Goal: Information Seeking & Learning: Learn about a topic

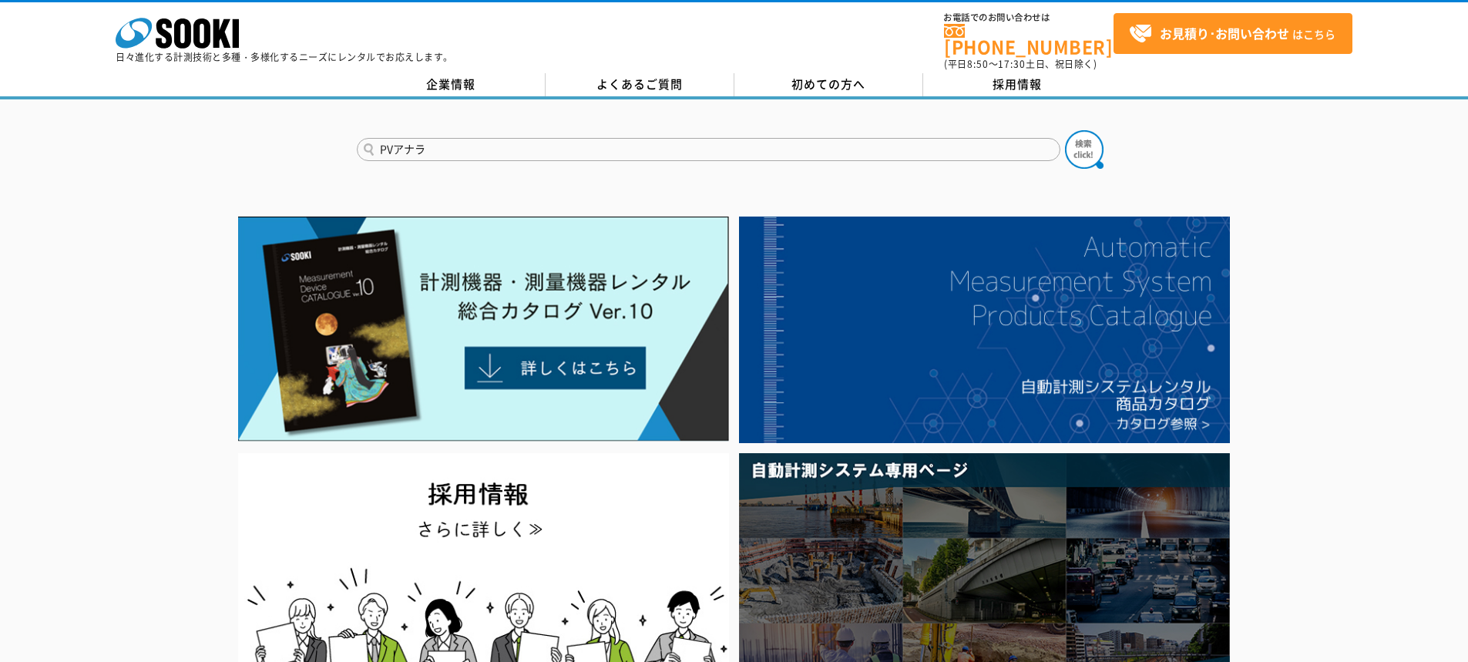
type input "PVアナラ"
click at [1065, 130] on button at bounding box center [1084, 149] width 39 height 39
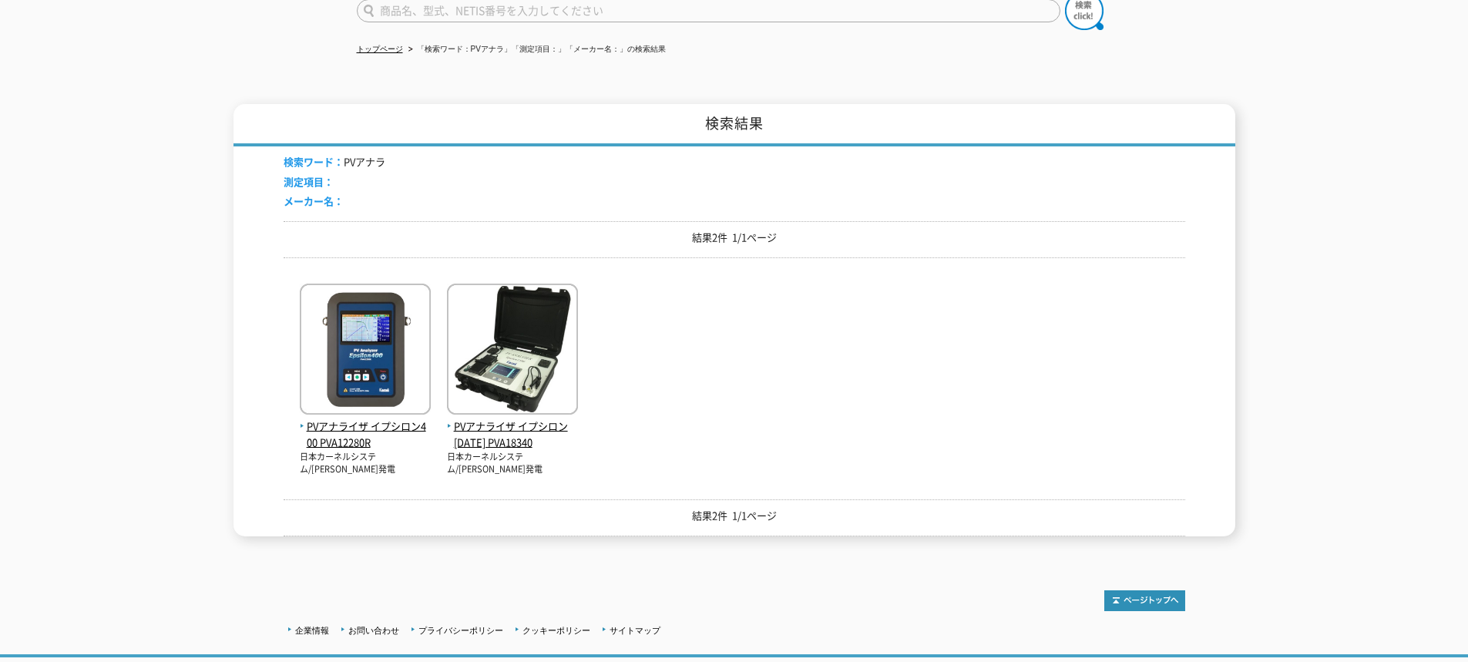
scroll to position [154, 0]
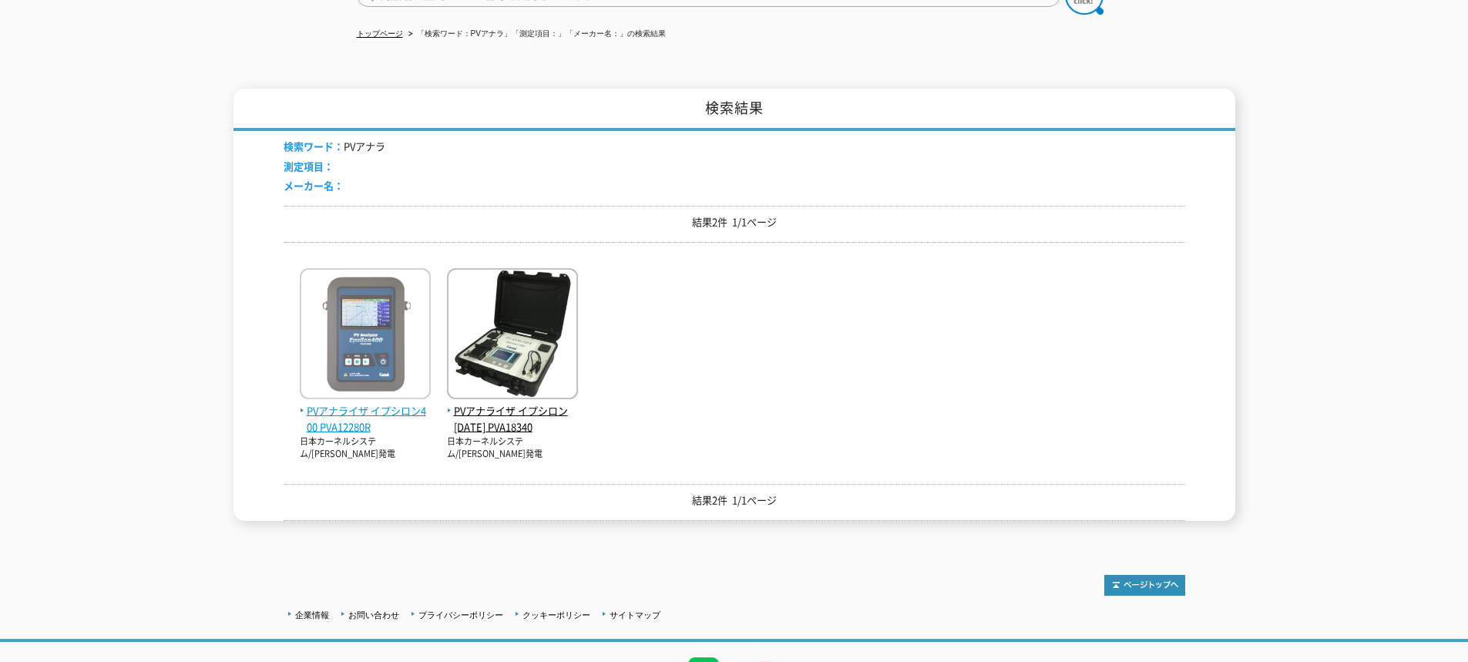
click at [361, 311] on img at bounding box center [365, 335] width 131 height 135
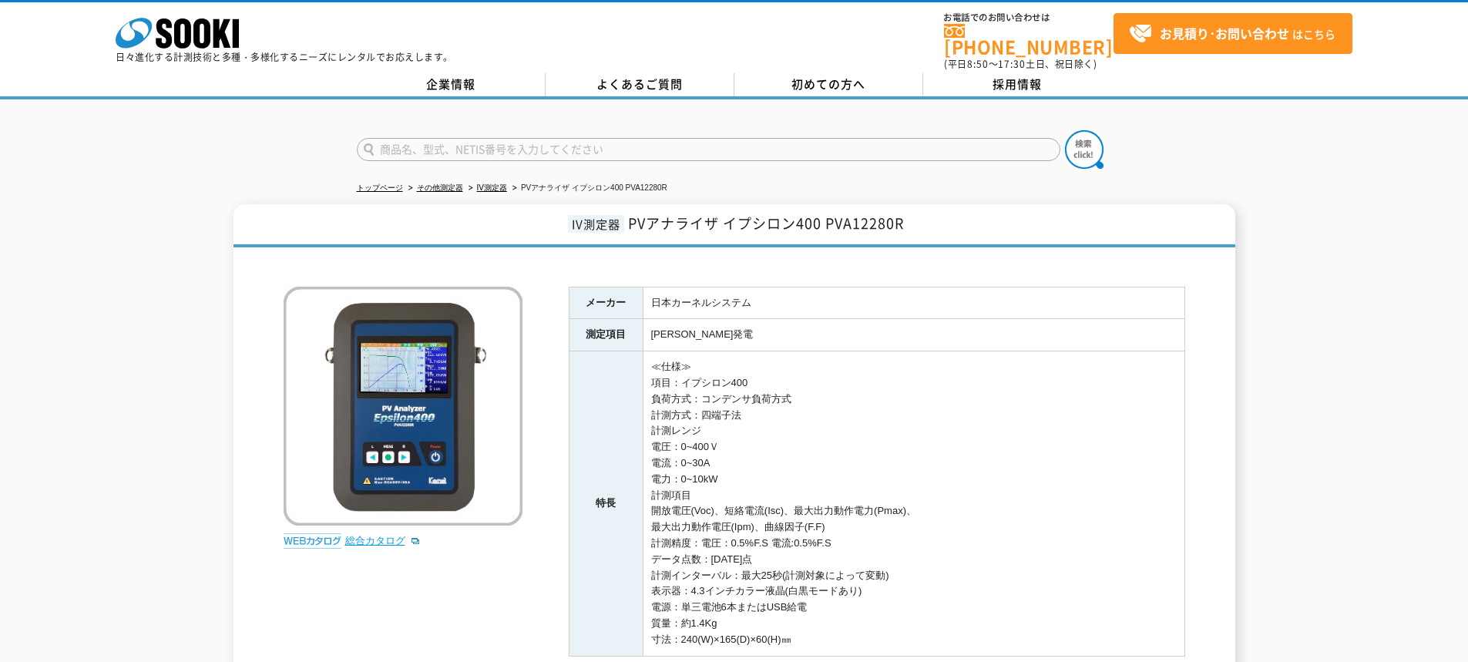
click at [362, 535] on link "総合カタログ" at bounding box center [383, 541] width 76 height 12
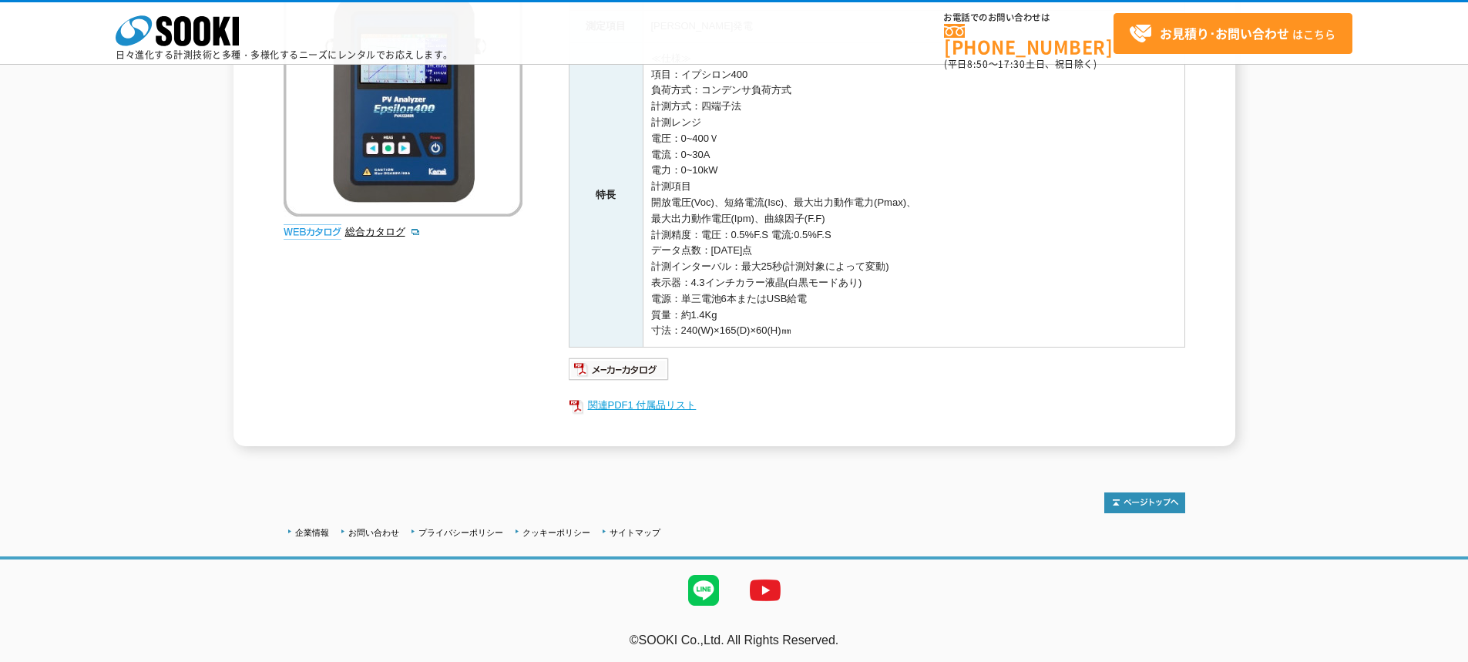
scroll to position [241, 0]
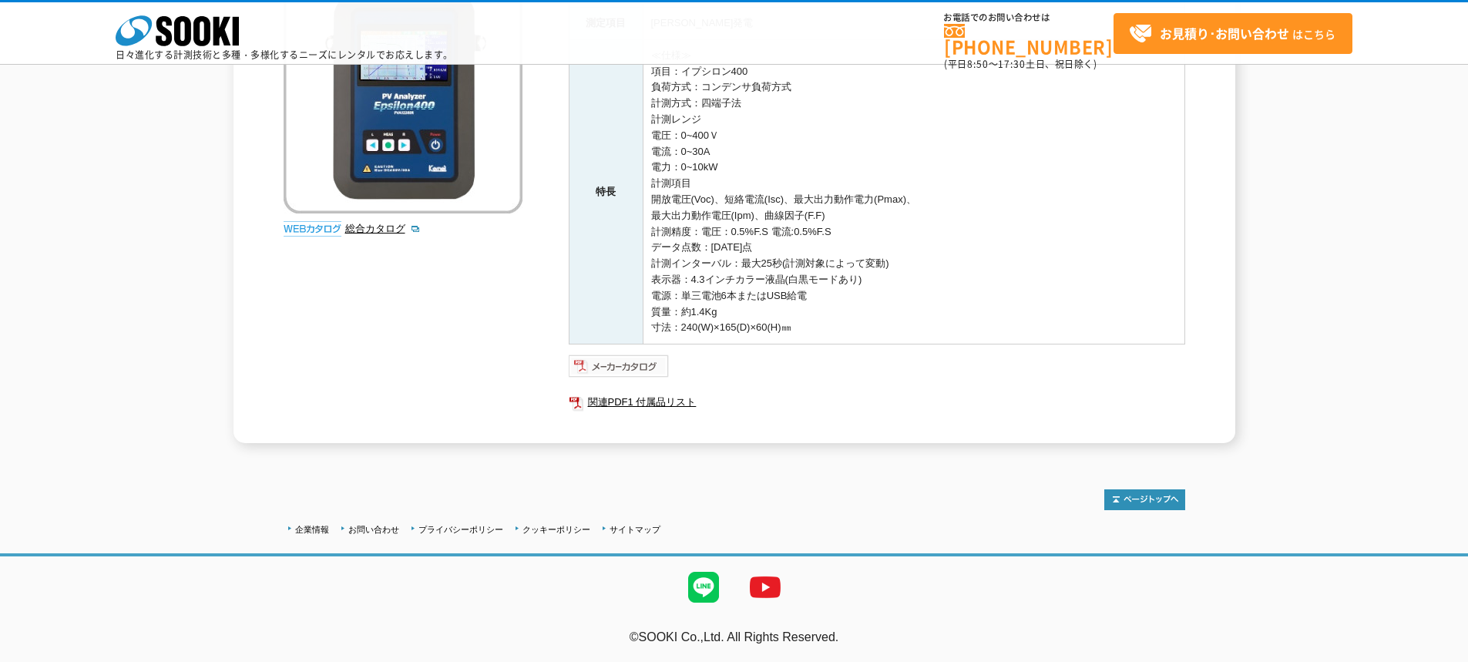
click at [637, 364] on img at bounding box center [619, 366] width 101 height 25
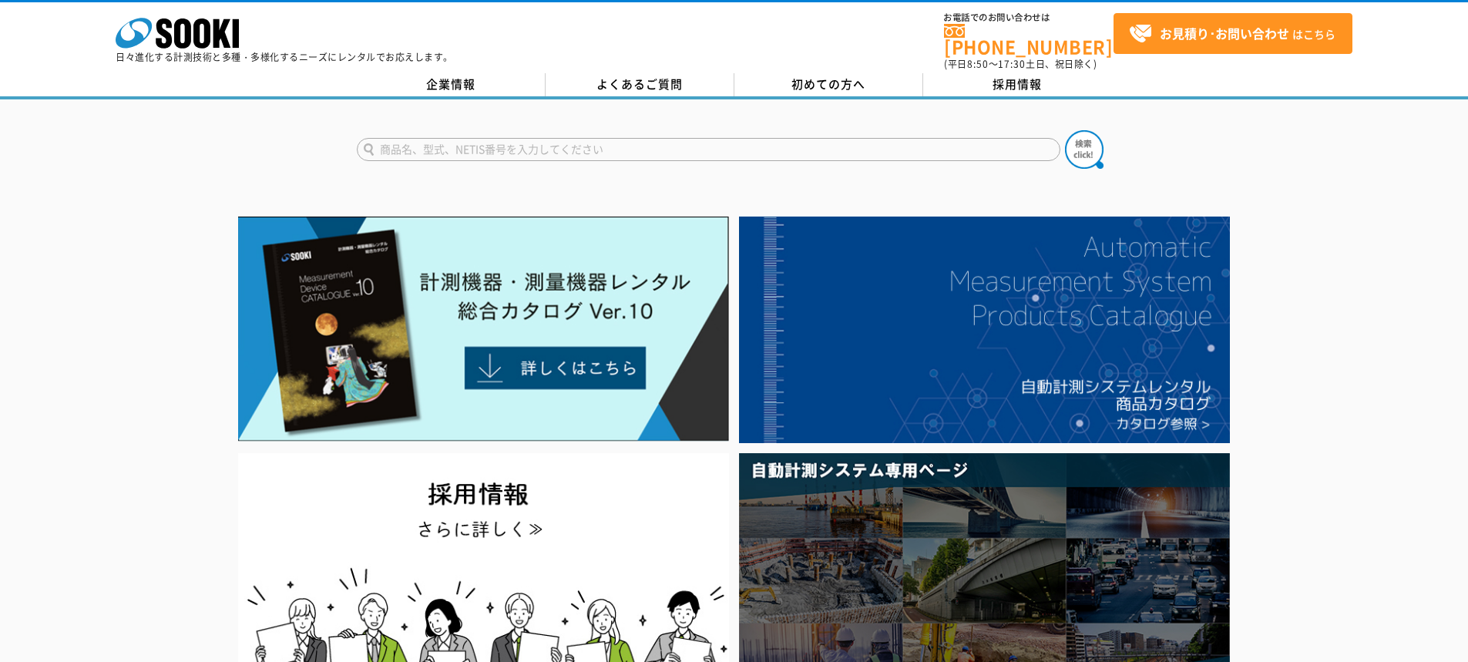
click at [442, 146] on input "text" at bounding box center [709, 149] width 704 height 23
type input "サーモグラフィ"
click at [1065, 130] on button at bounding box center [1084, 149] width 39 height 39
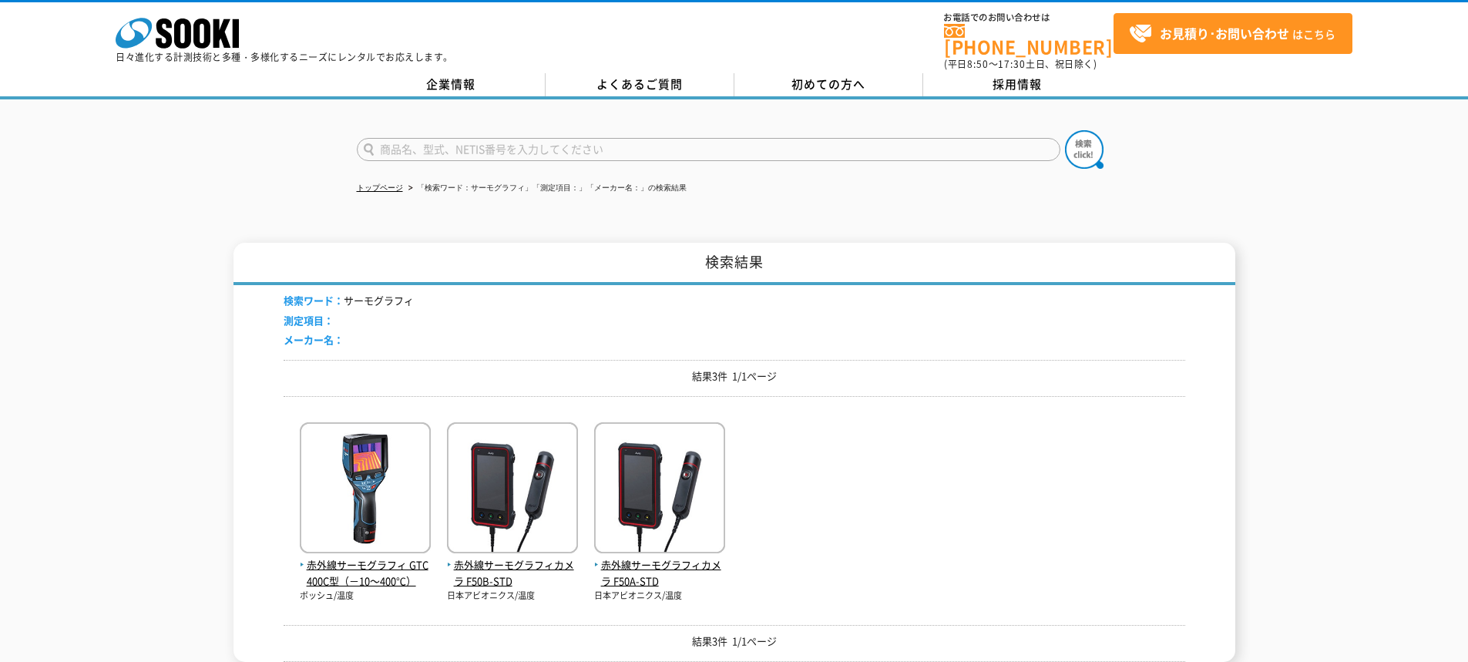
scroll to position [217, 0]
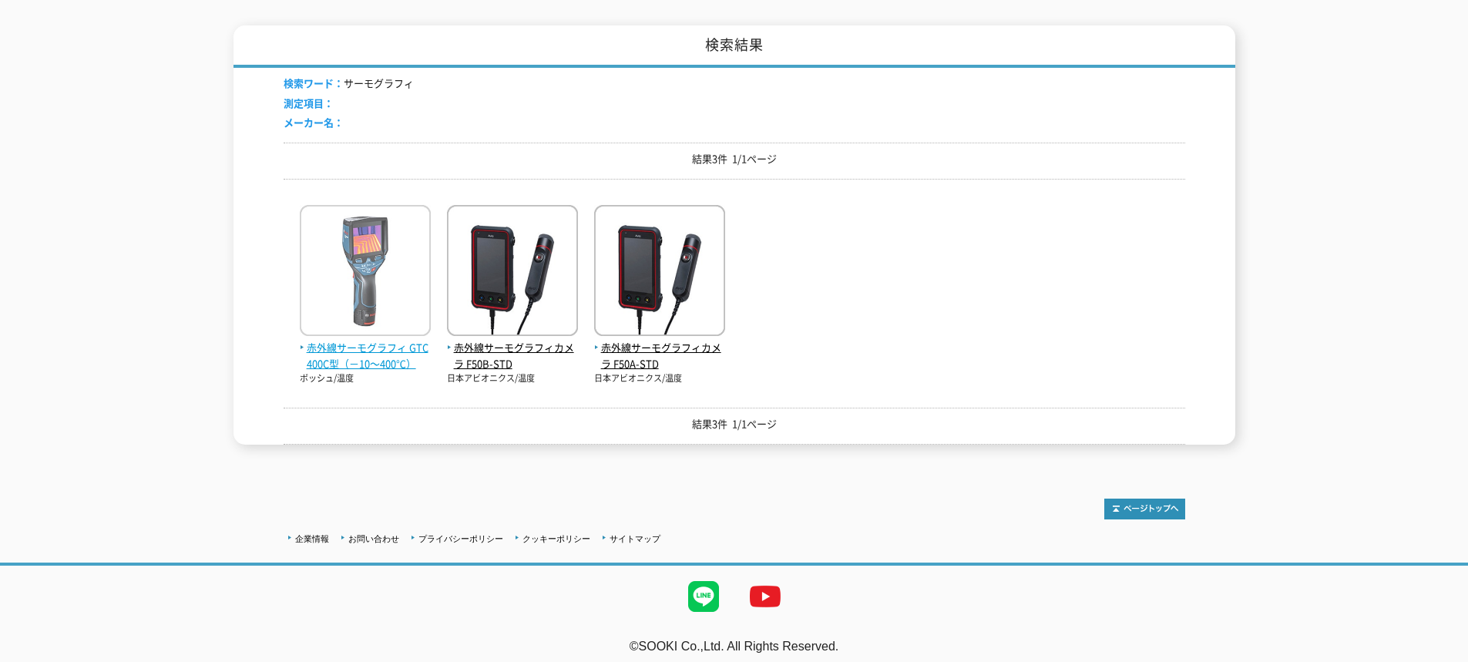
click at [361, 240] on img at bounding box center [365, 272] width 131 height 135
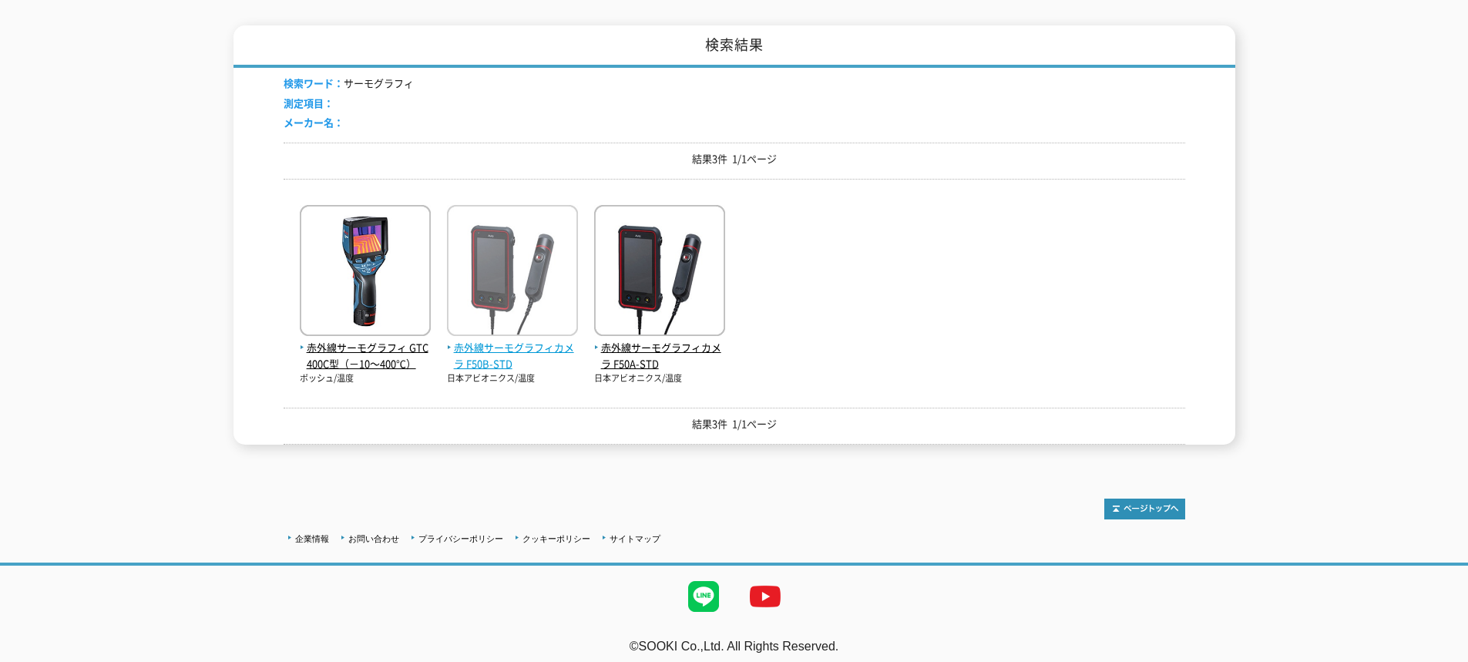
click at [504, 237] on img at bounding box center [512, 272] width 131 height 135
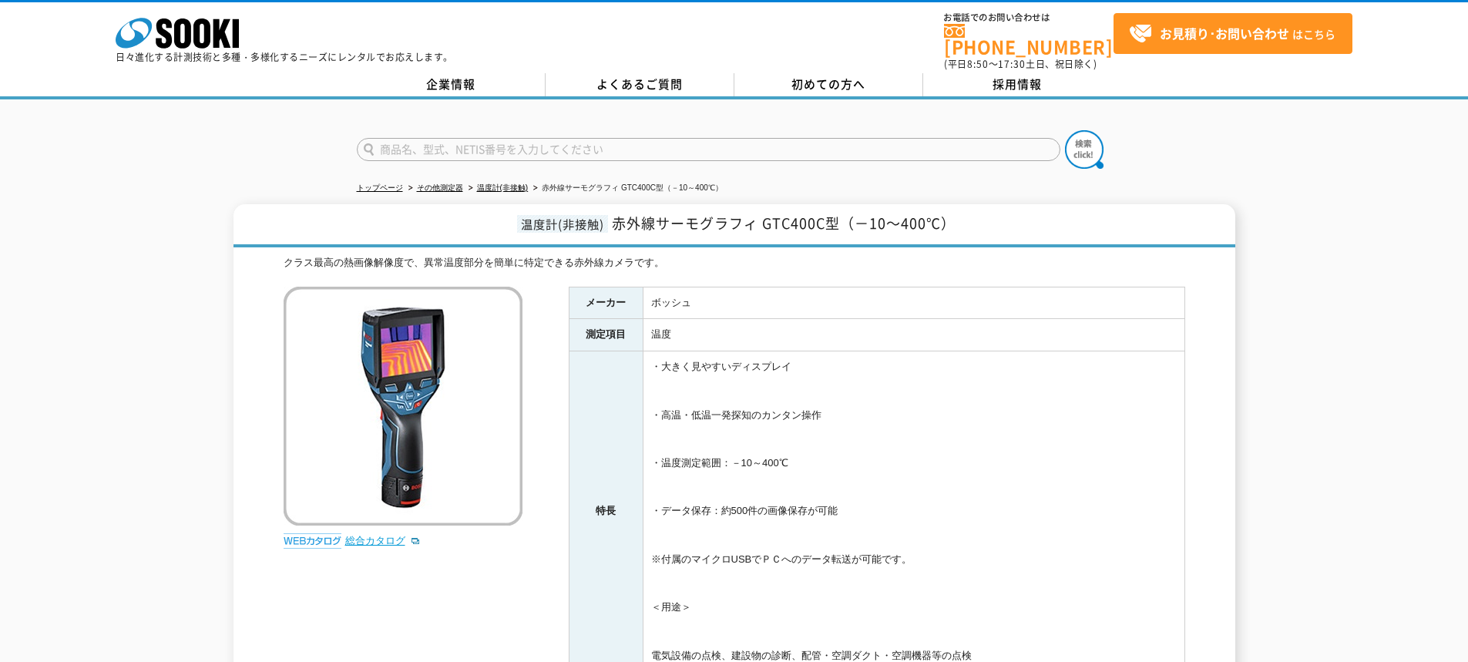
click at [364, 535] on link "総合カタログ" at bounding box center [383, 541] width 76 height 12
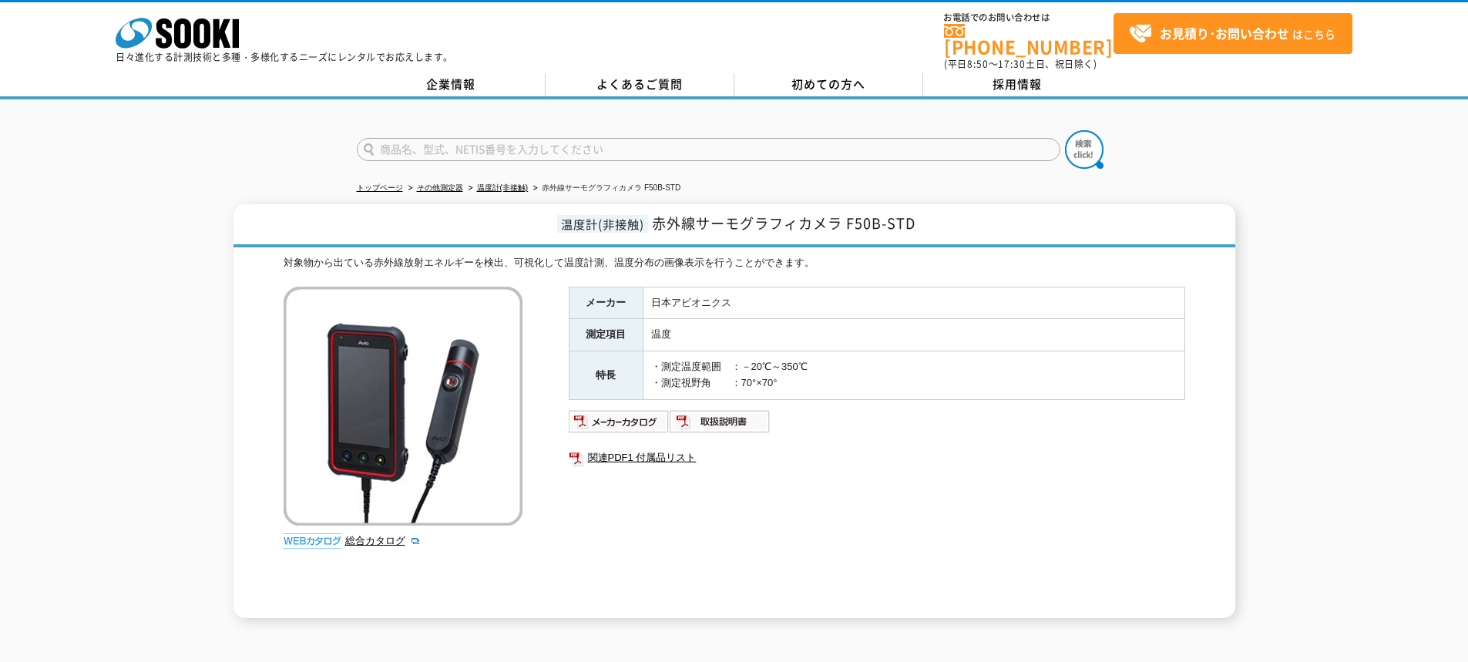
click at [408, 378] on img at bounding box center [403, 406] width 239 height 239
click at [383, 535] on link "総合カタログ" at bounding box center [383, 541] width 76 height 12
click at [400, 138] on input "text" at bounding box center [709, 149] width 704 height 23
type input "PVアナライザ"
click at [1065, 130] on button at bounding box center [1084, 149] width 39 height 39
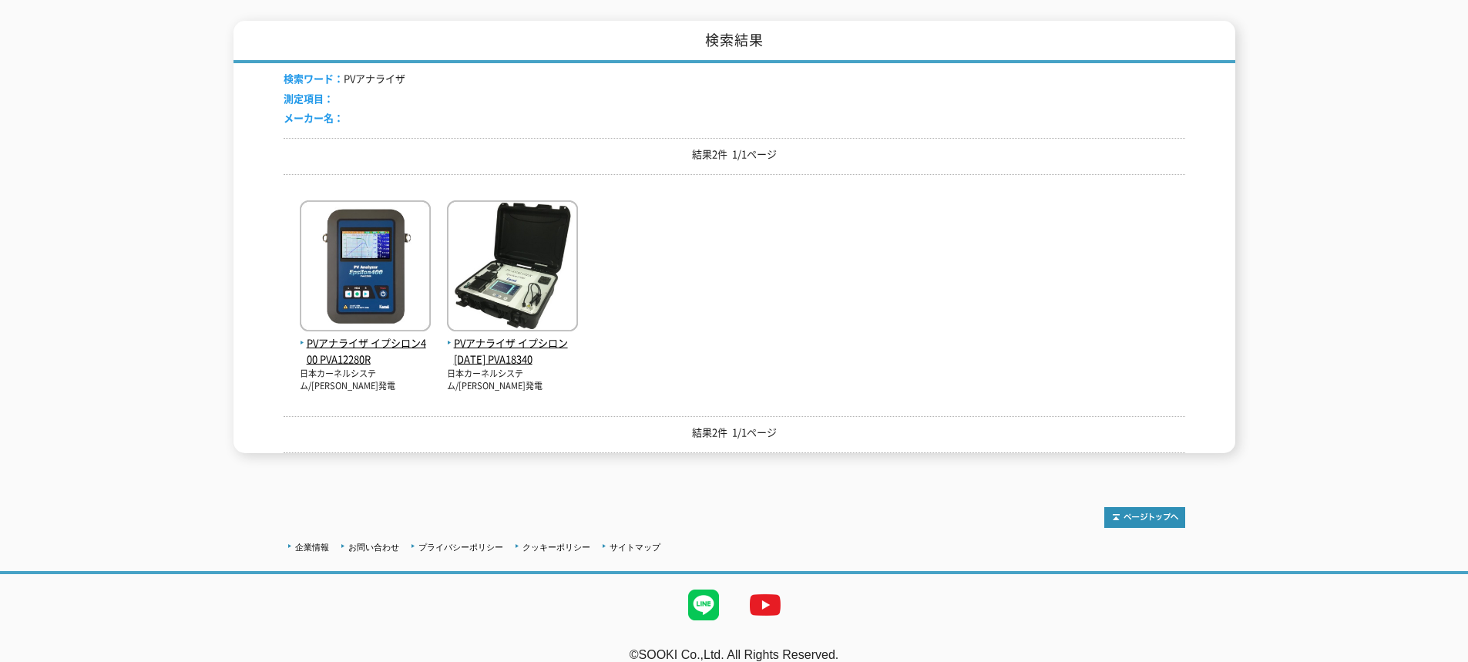
scroll to position [230, 0]
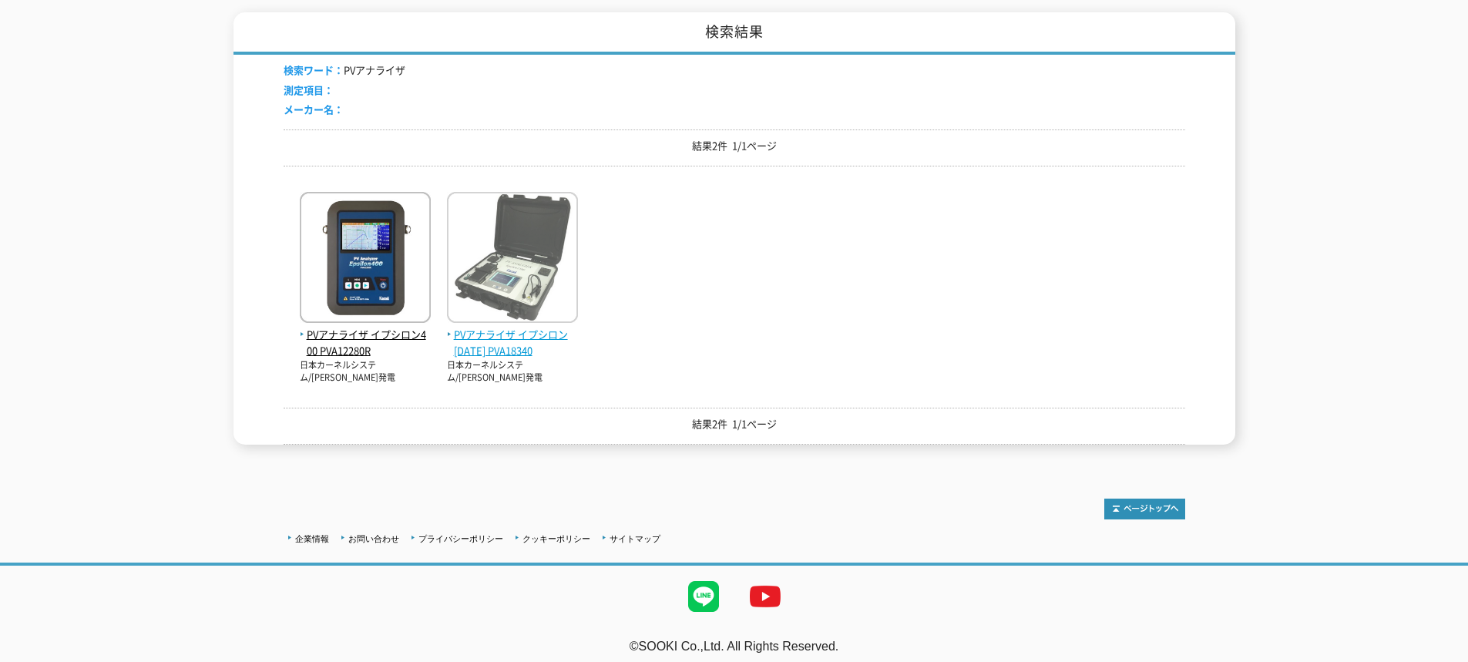
click at [526, 255] on img at bounding box center [512, 259] width 131 height 135
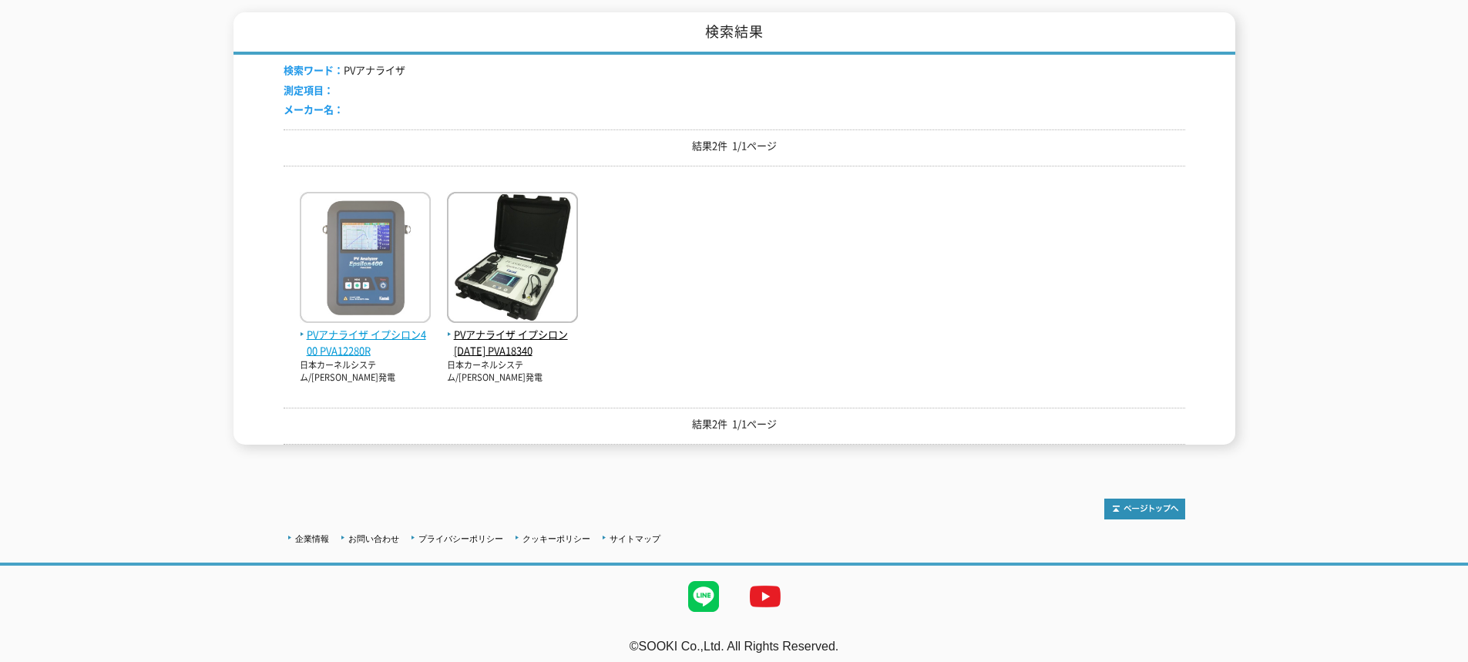
click at [368, 220] on img at bounding box center [365, 259] width 131 height 135
click at [387, 250] on img at bounding box center [365, 259] width 131 height 135
click at [380, 267] on img at bounding box center [365, 259] width 131 height 135
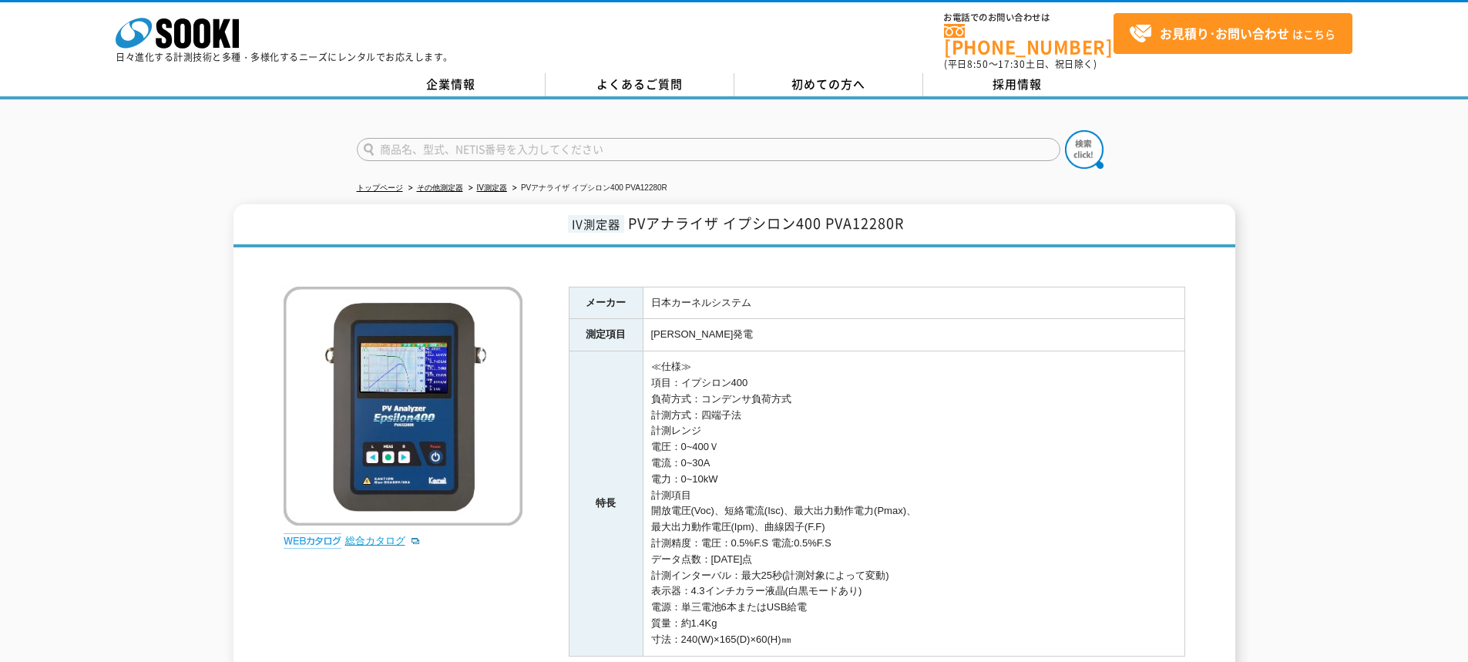
click at [385, 535] on link "総合カタログ" at bounding box center [383, 541] width 76 height 12
click at [383, 535] on link "総合カタログ" at bounding box center [383, 541] width 76 height 12
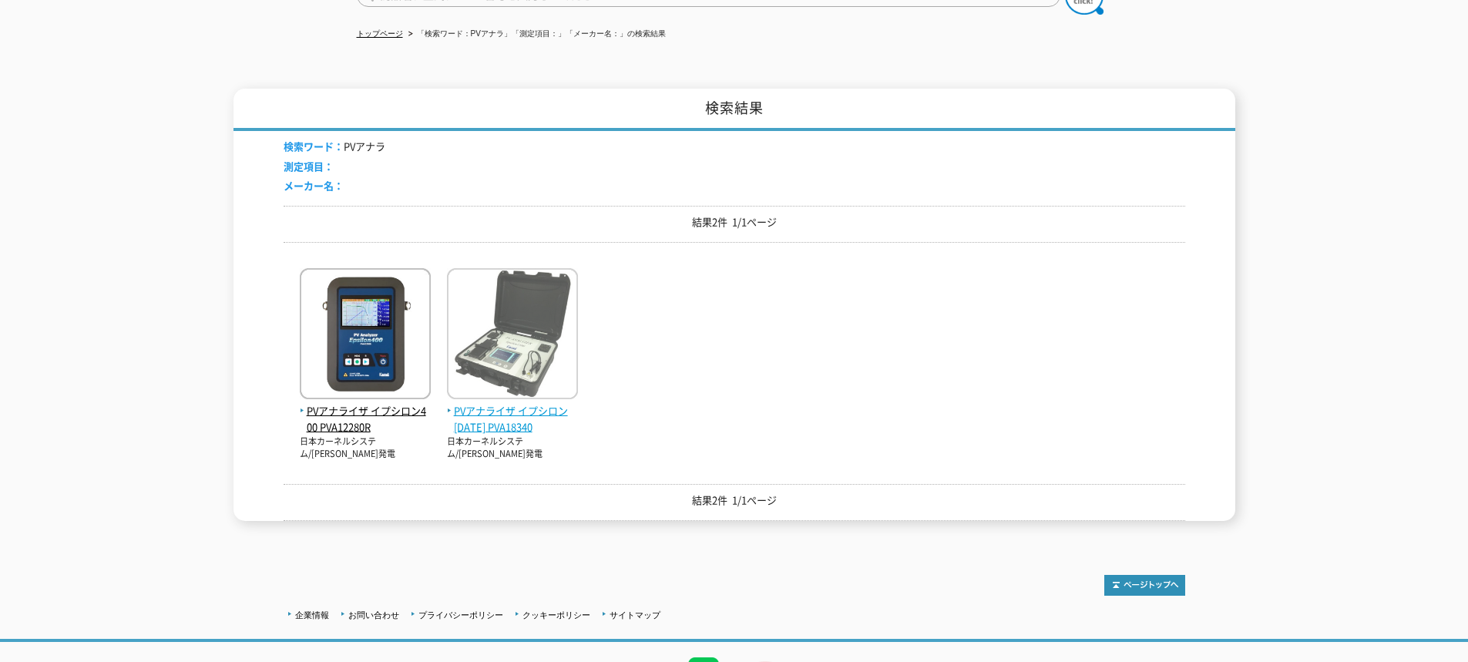
click at [536, 304] on img at bounding box center [512, 335] width 131 height 135
click at [536, 322] on img at bounding box center [512, 335] width 131 height 135
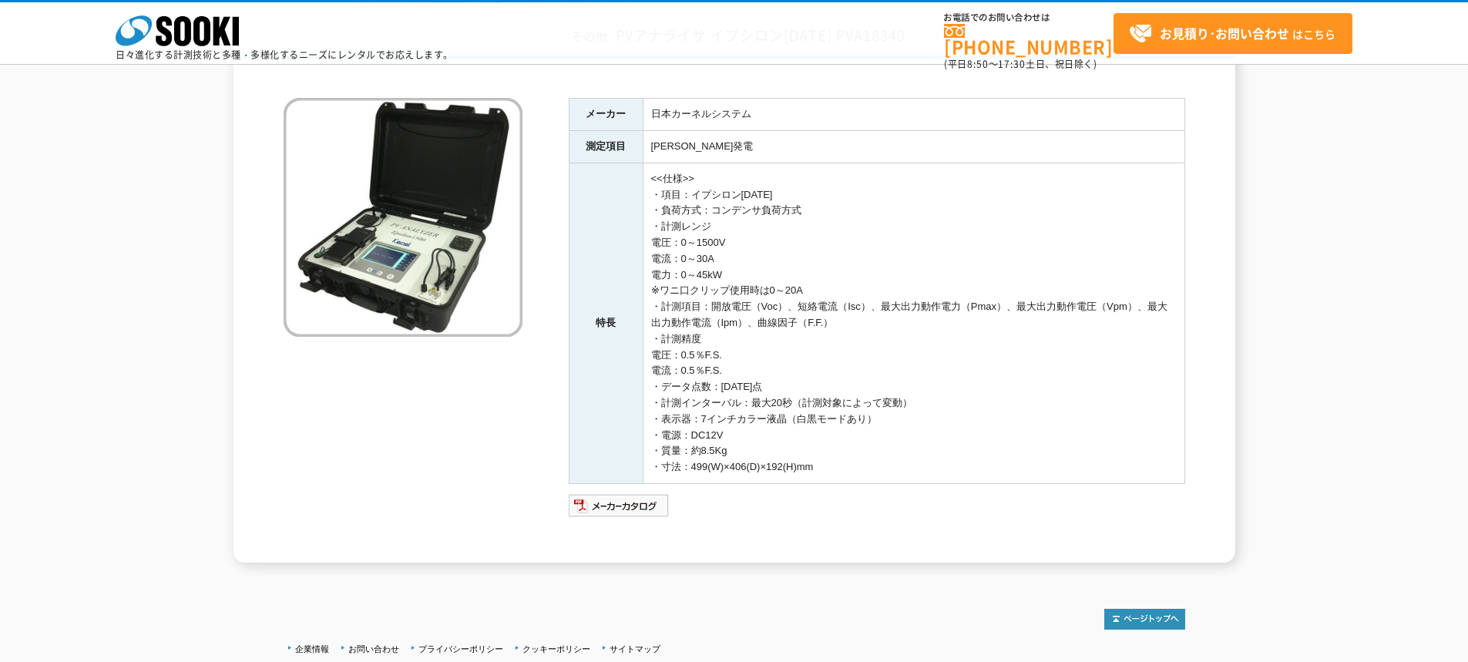
scroll to position [237, 0]
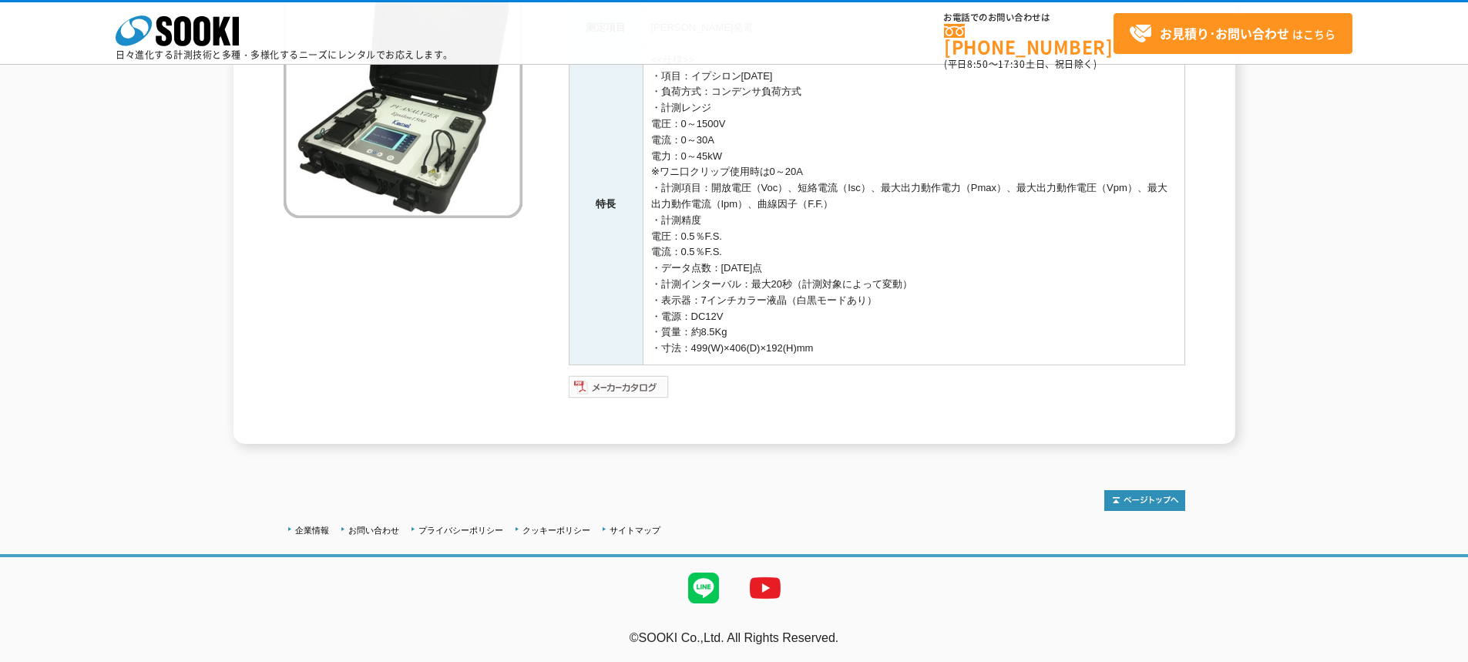
click at [636, 383] on img at bounding box center [619, 387] width 101 height 25
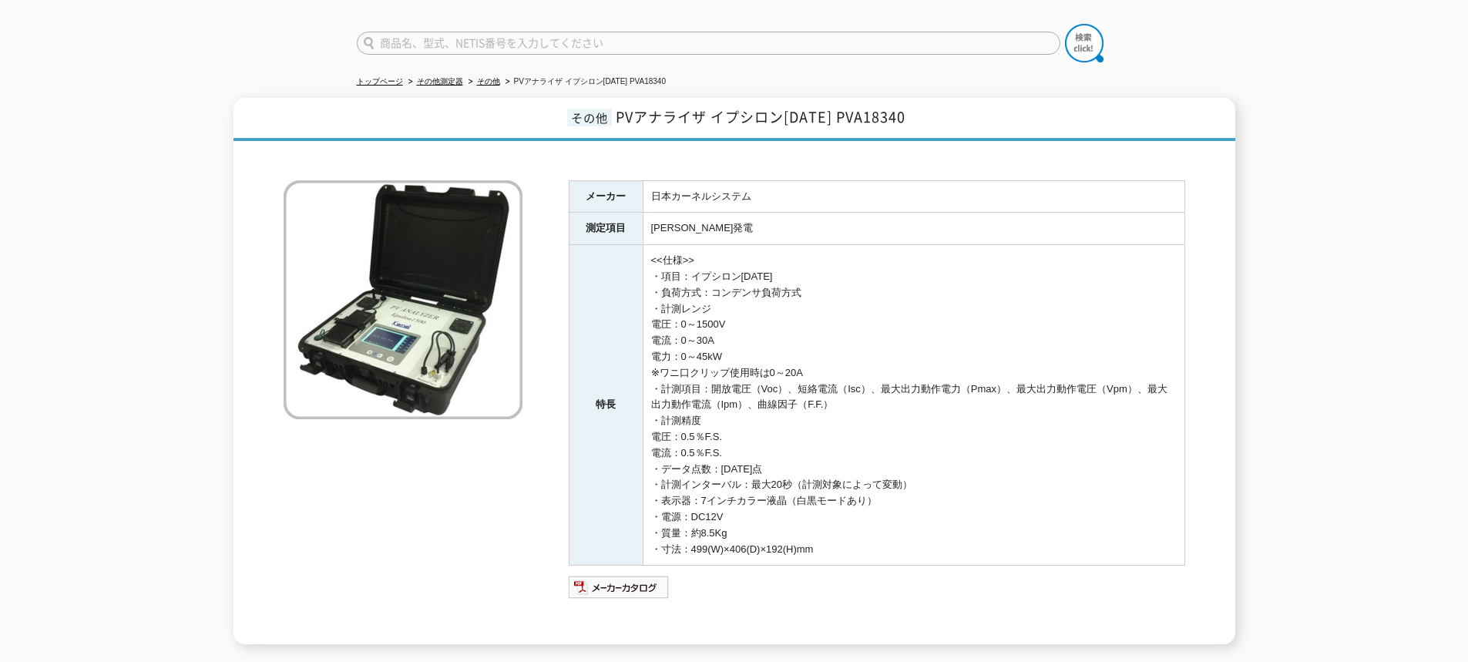
scroll to position [0, 0]
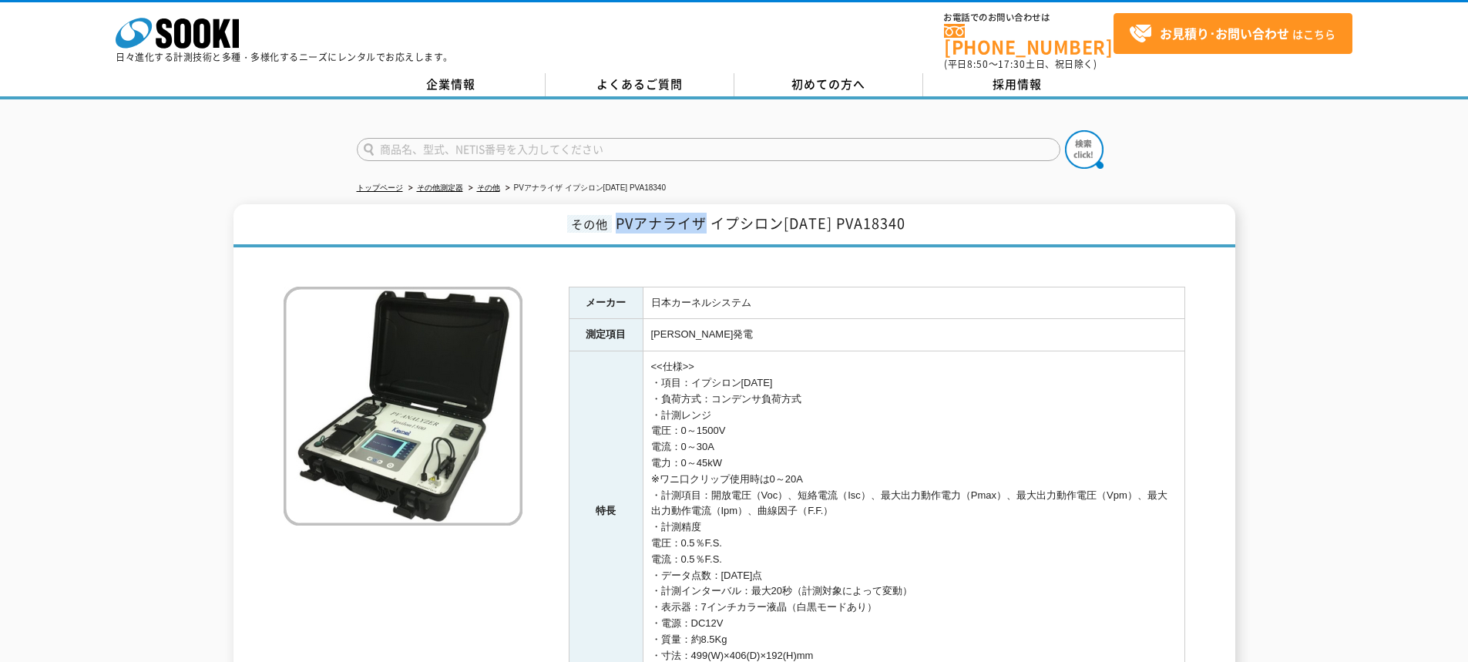
drag, startPoint x: 625, startPoint y: 212, endPoint x: 708, endPoint y: 217, distance: 83.4
click at [708, 217] on span "PVアナライザ イプシロン[DATE] PVA18340" at bounding box center [761, 223] width 290 height 21
copy span "PVアナライザ"
click at [994, 298] on td "日本カーネルシステム" at bounding box center [914, 303] width 542 height 32
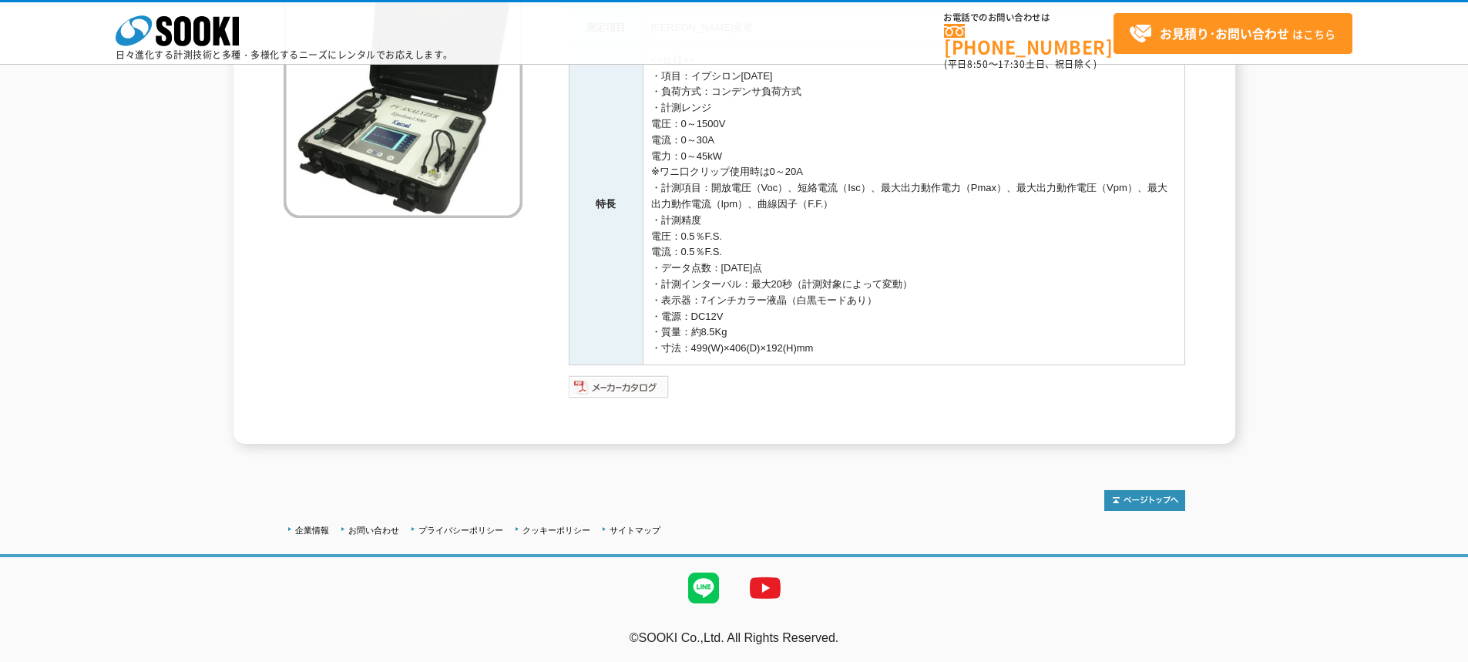
scroll to position [237, 0]
click at [627, 382] on img at bounding box center [619, 387] width 101 height 25
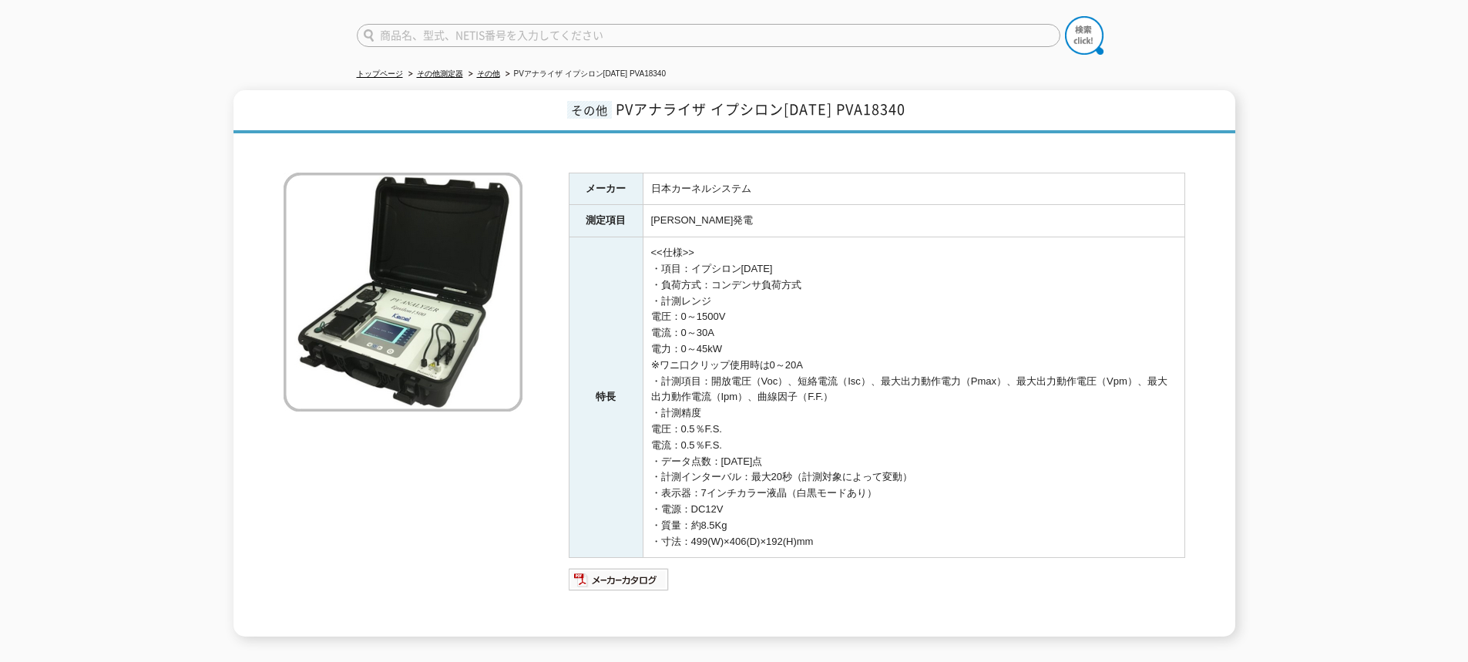
scroll to position [0, 0]
